Goal: Information Seeking & Learning: Compare options

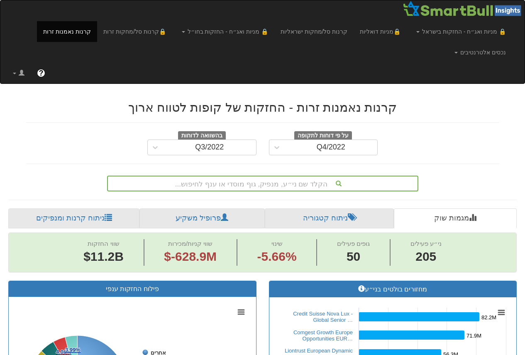
drag, startPoint x: 0, startPoint y: 0, endPoint x: 461, endPoint y: 175, distance: 493.5
click at [466, 175] on div "הקלד שם ני״ע, מנפיק, גוף מוסדי או ענף לחיפוש..." at bounding box center [262, 181] width 485 height 19
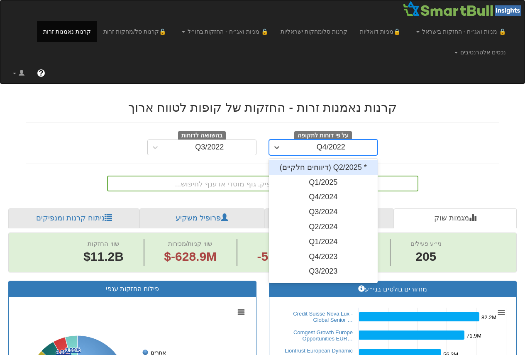
click at [313, 148] on div "Q4/2022" at bounding box center [331, 147] width 93 height 13
click at [334, 169] on div "* Q2/2025 (דיווחים חלקיים)" at bounding box center [323, 167] width 109 height 15
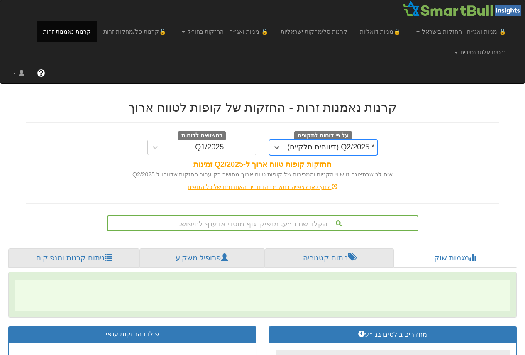
click at [427, 150] on div "על פי דוחות לתקופה option * Q2/2025 (דיווחים חלקיים), selected. 0 results avail…" at bounding box center [262, 143] width 485 height 24
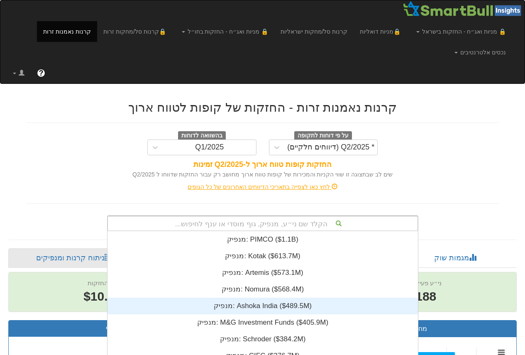
click at [261, 222] on div "הקלד שם ני״ע, מנפיק, גוף מוסדי או ענף לחיפוש... מנפיק: ‎PIMCO ‎($1.1B)‏ מנפיק: …" at bounding box center [262, 223] width 311 height 16
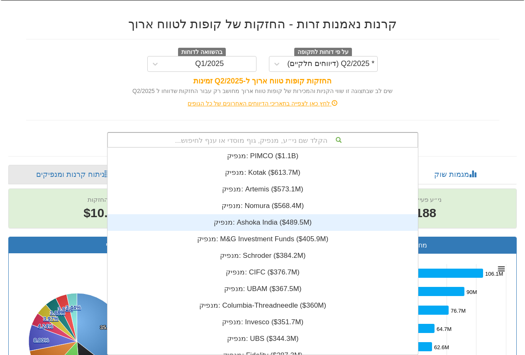
scroll to position [207, 0]
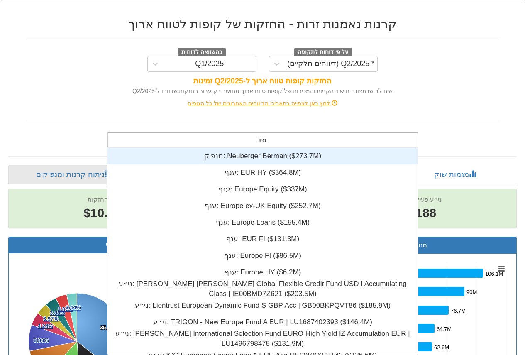
type input "Europ"
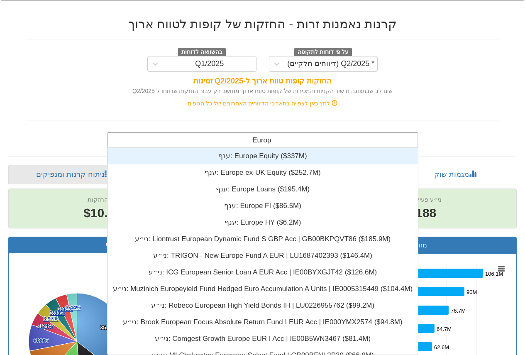
click at [266, 157] on div "ענף: ‎Europe Equity ‎($337M)‏" at bounding box center [262, 156] width 310 height 17
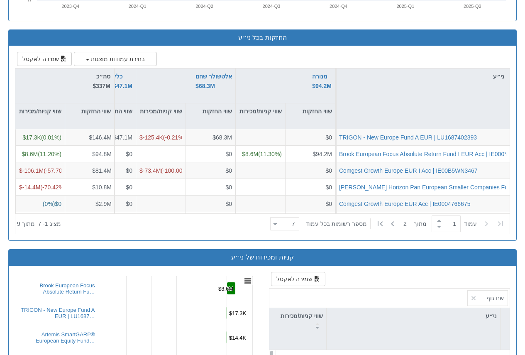
scroll to position [747, 0]
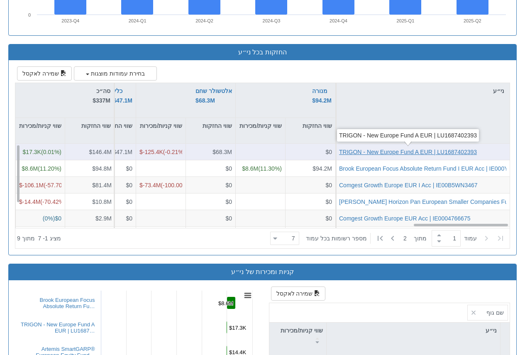
click at [432, 150] on div "TRIGON - New Europe Fund A EUR | LU1687402393" at bounding box center [408, 152] width 138 height 8
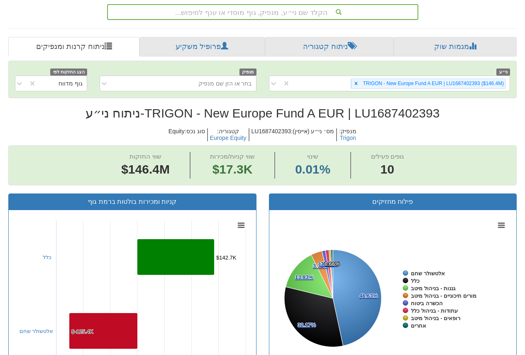
scroll to position [207, 0]
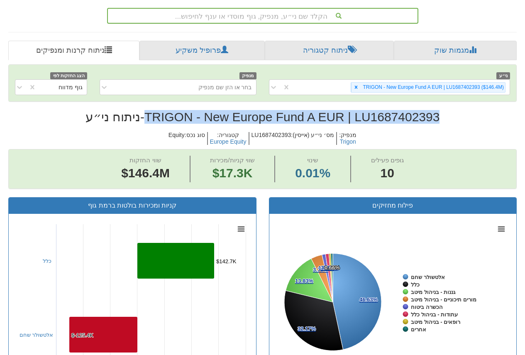
drag, startPoint x: 146, startPoint y: 117, endPoint x: 438, endPoint y: 117, distance: 291.7
click at [438, 117] on h2 "TRIGON - New Europe Fund A EUR | LU1687402393 - ניתוח ני״ע" at bounding box center [262, 117] width 508 height 14
copy h2 "TRIGON - New Europe Fund A EUR | LU1687402393"
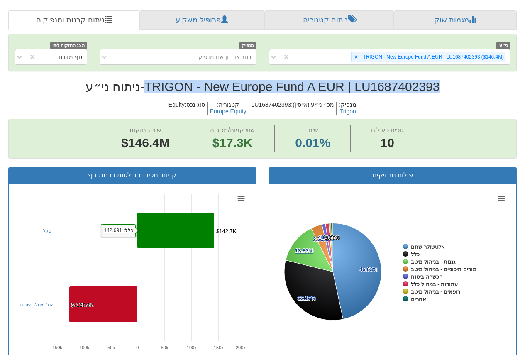
scroll to position [116, 0]
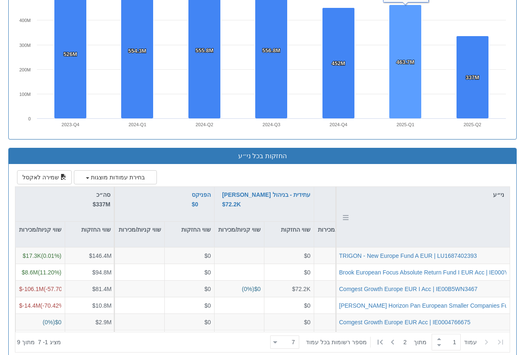
scroll to position [705, 0]
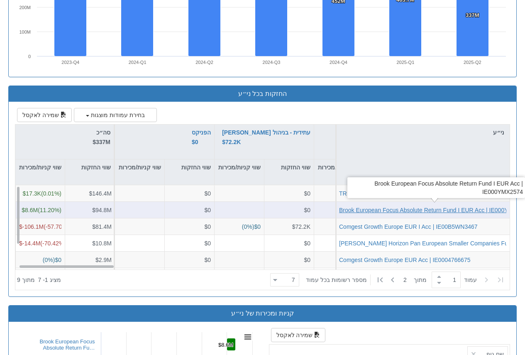
click at [399, 206] on div "Brook European Focus Absolute Return Fund I EUR Acc | IE000YMX2574" at bounding box center [434, 210] width 191 height 8
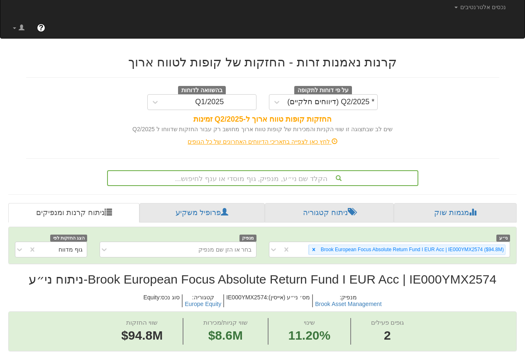
scroll to position [249, 0]
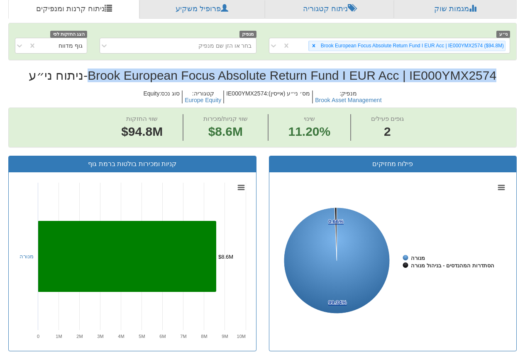
drag, startPoint x: 498, startPoint y: 76, endPoint x: 90, endPoint y: 78, distance: 408.3
click at [90, 78] on h2 "Brook European Focus Absolute Return Fund I EUR Acc | IE000YMX2574 - ניתוח ני״ע" at bounding box center [262, 75] width 508 height 14
copy h2 "Brook European Focus Absolute Return Fund I EUR Acc | IE000YMX2574"
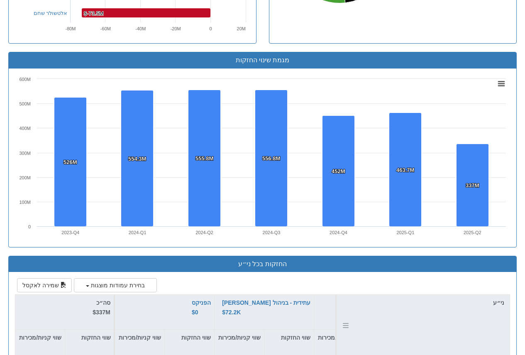
scroll to position [664, 0]
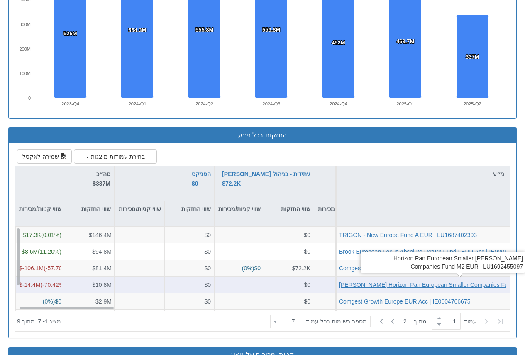
click at [424, 284] on div "[PERSON_NAME] Horizon Pan European Smaller Companies Fund M2 EUR | LU1692455097" at bounding box center [460, 284] width 243 height 8
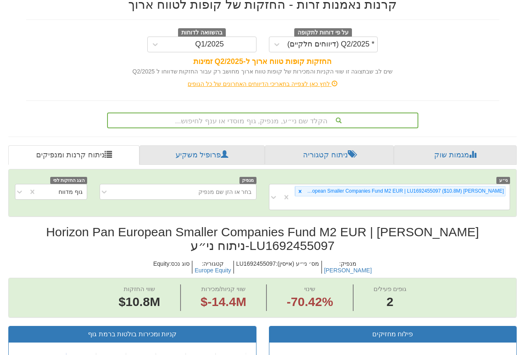
scroll to position [102, 0]
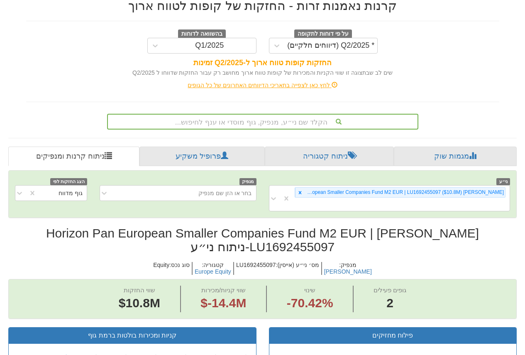
drag, startPoint x: 254, startPoint y: 8, endPoint x: 355, endPoint y: 243, distance: 256.1
click at [362, 241] on h2 "[PERSON_NAME] Horizon Pan European Smaller Companies Fund M2 EUR | LU1692455097…" at bounding box center [262, 239] width 508 height 27
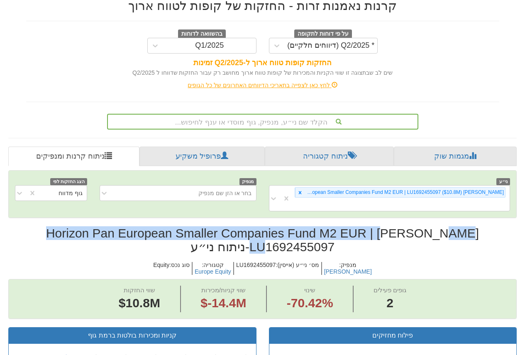
drag, startPoint x: 333, startPoint y: 247, endPoint x: 105, endPoint y: 227, distance: 228.7
click at [105, 227] on h2 "[PERSON_NAME] Horizon Pan European Smaller Companies Fund M2 EUR | LU1692455097…" at bounding box center [262, 239] width 508 height 27
drag, startPoint x: 251, startPoint y: 248, endPoint x: 534, endPoint y: 237, distance: 282.8
copy h2 "[PERSON_NAME] Horizon Pan European Smaller Companies Fund M2 EUR | LU1692455097"
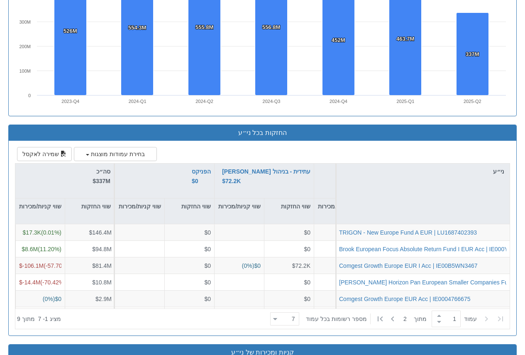
scroll to position [747, 0]
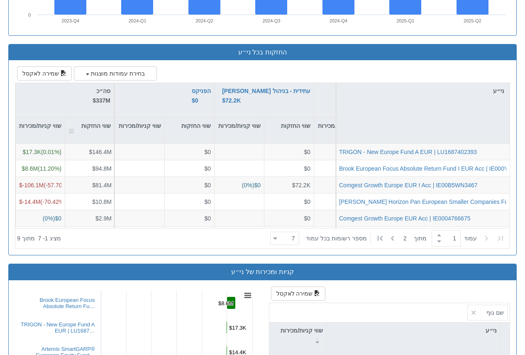
click at [72, 131] on div at bounding box center [71, 130] width 6 height 25
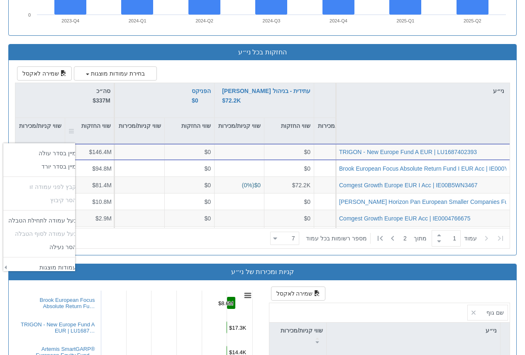
scroll to position [136, 73]
click at [61, 164] on td "‏מיין בסדר יורד" at bounding box center [42, 166] width 78 height 13
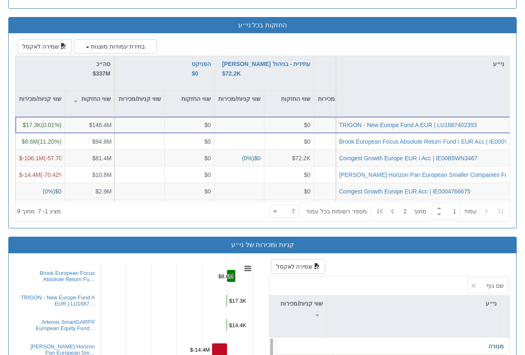
scroll to position [788, 0]
